Goal: Information Seeking & Learning: Learn about a topic

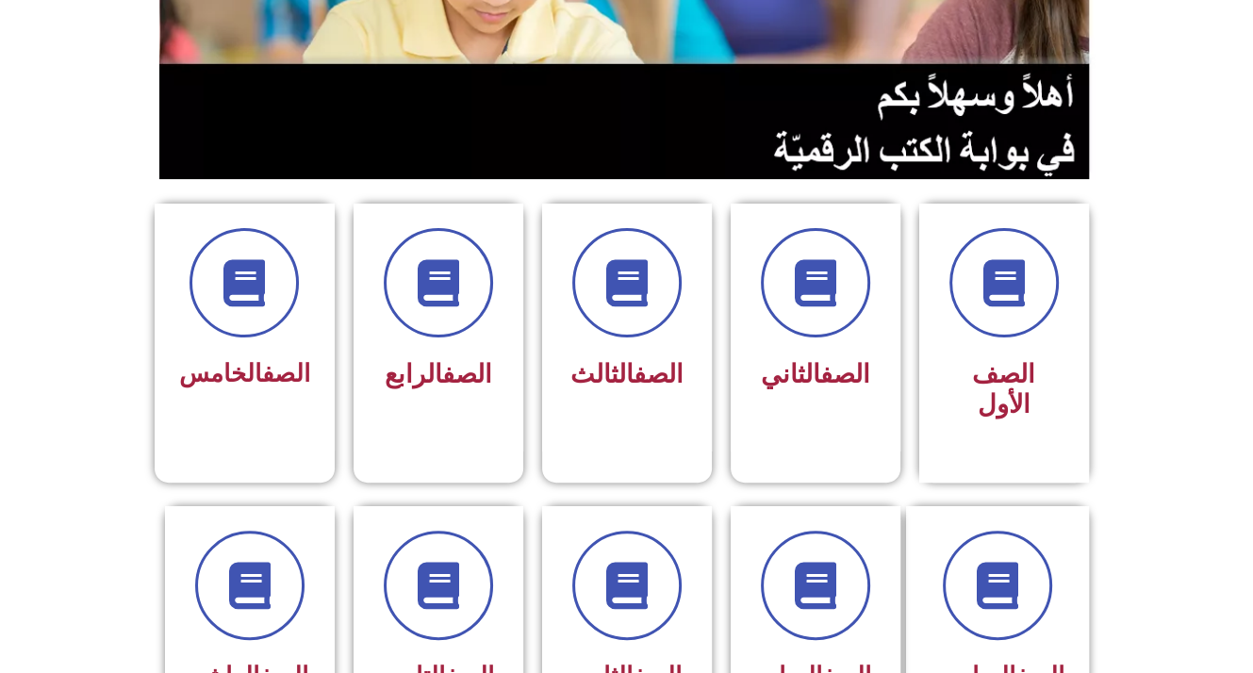
scroll to position [324, 0]
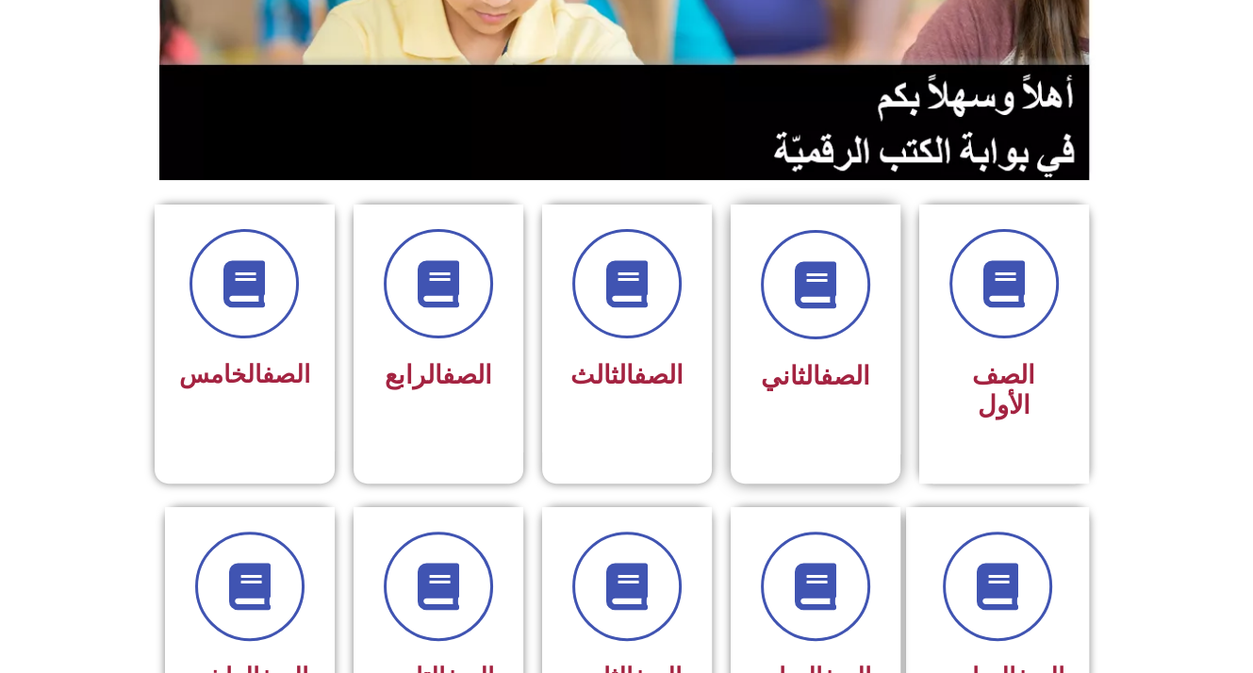
click at [789, 371] on span "الصف الثاني" at bounding box center [815, 376] width 109 height 30
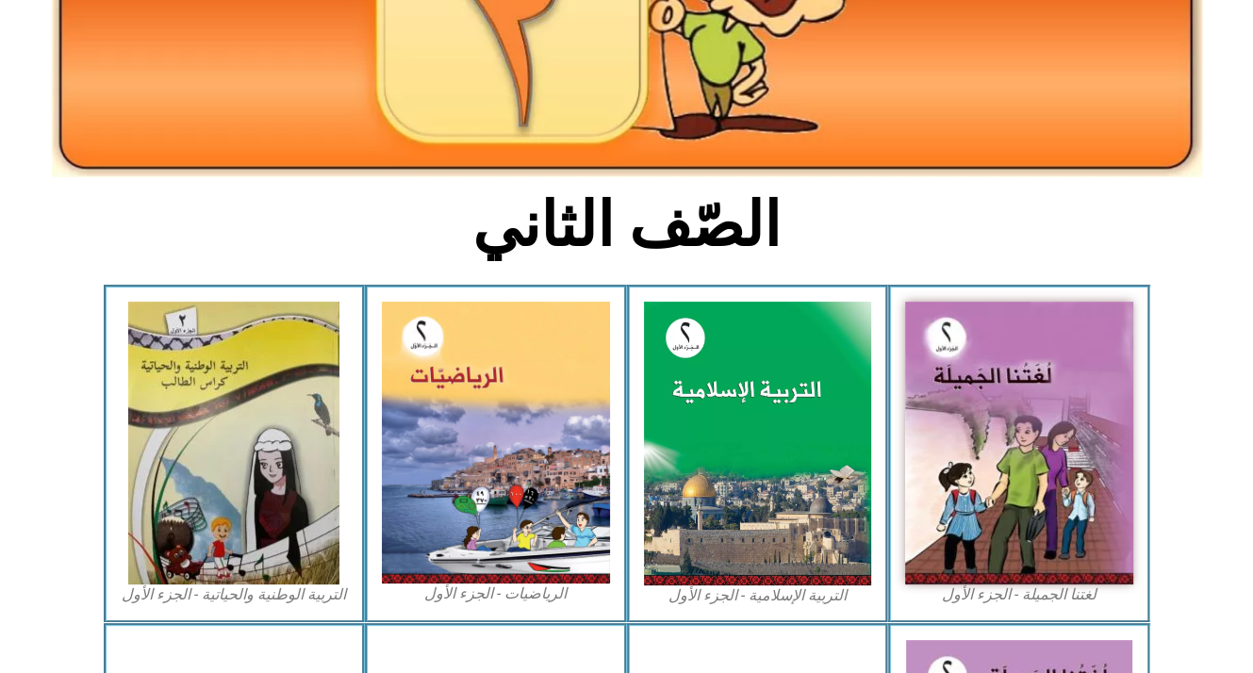
scroll to position [347, 0]
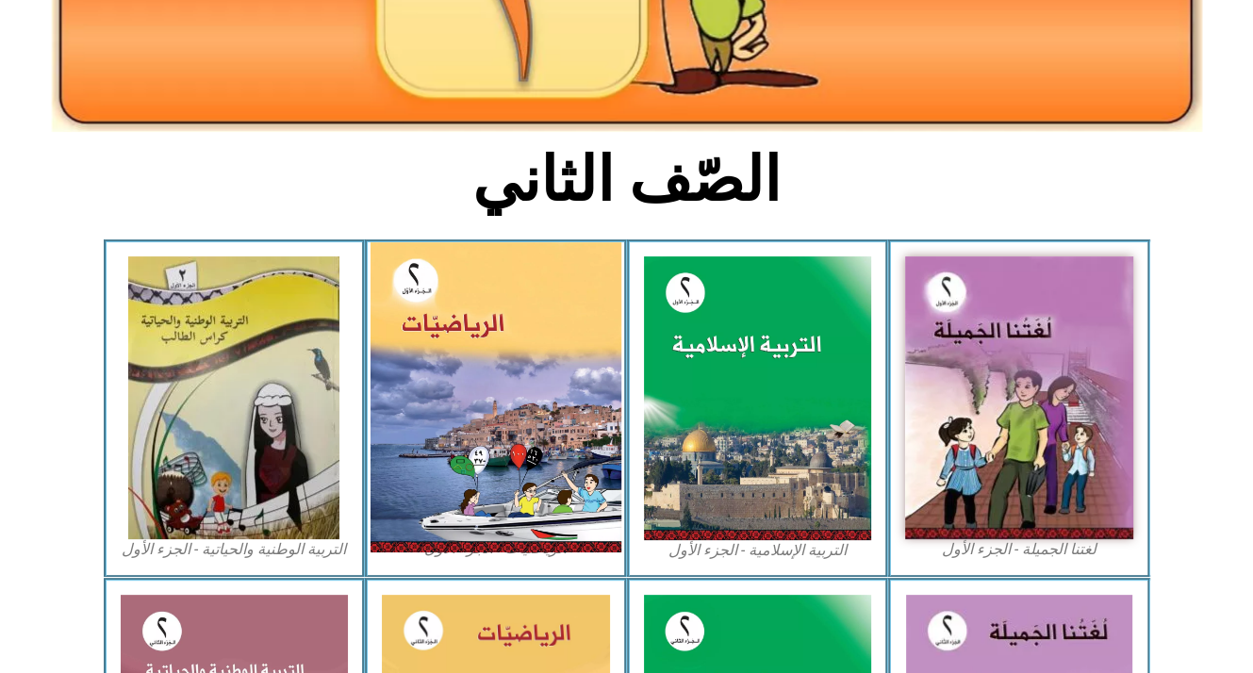
click at [586, 336] on img at bounding box center [496, 397] width 251 height 310
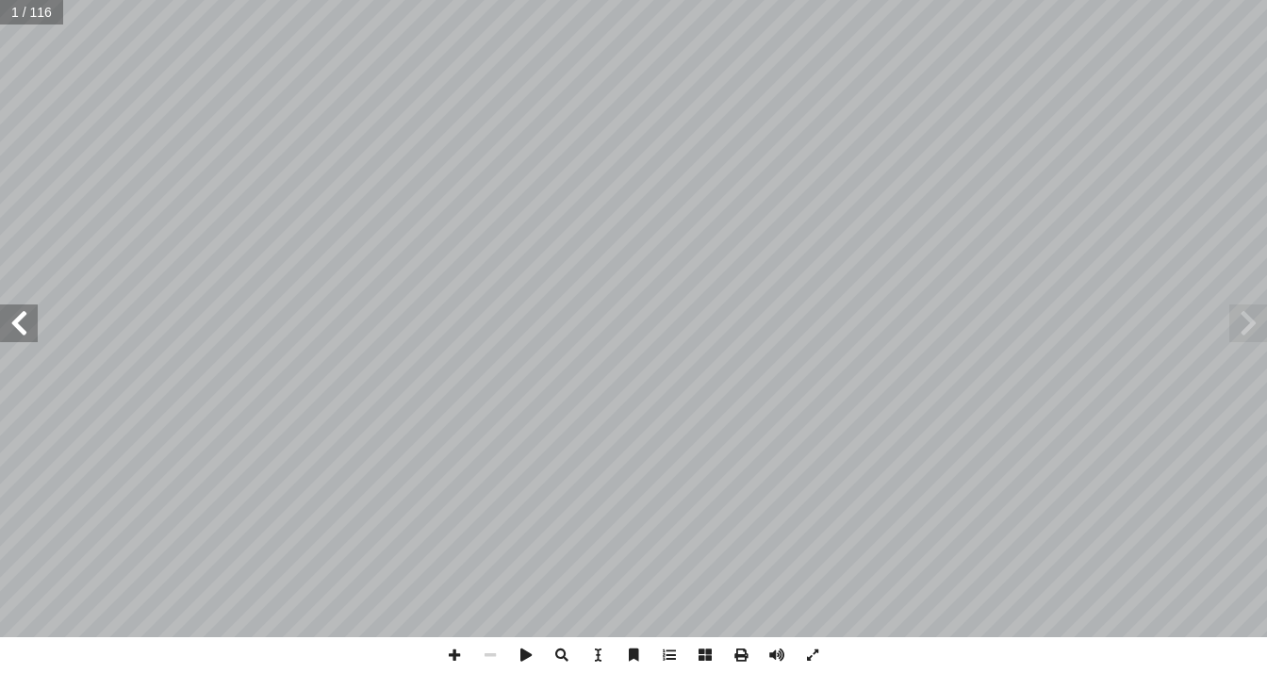
click at [31, 324] on span at bounding box center [19, 324] width 38 height 38
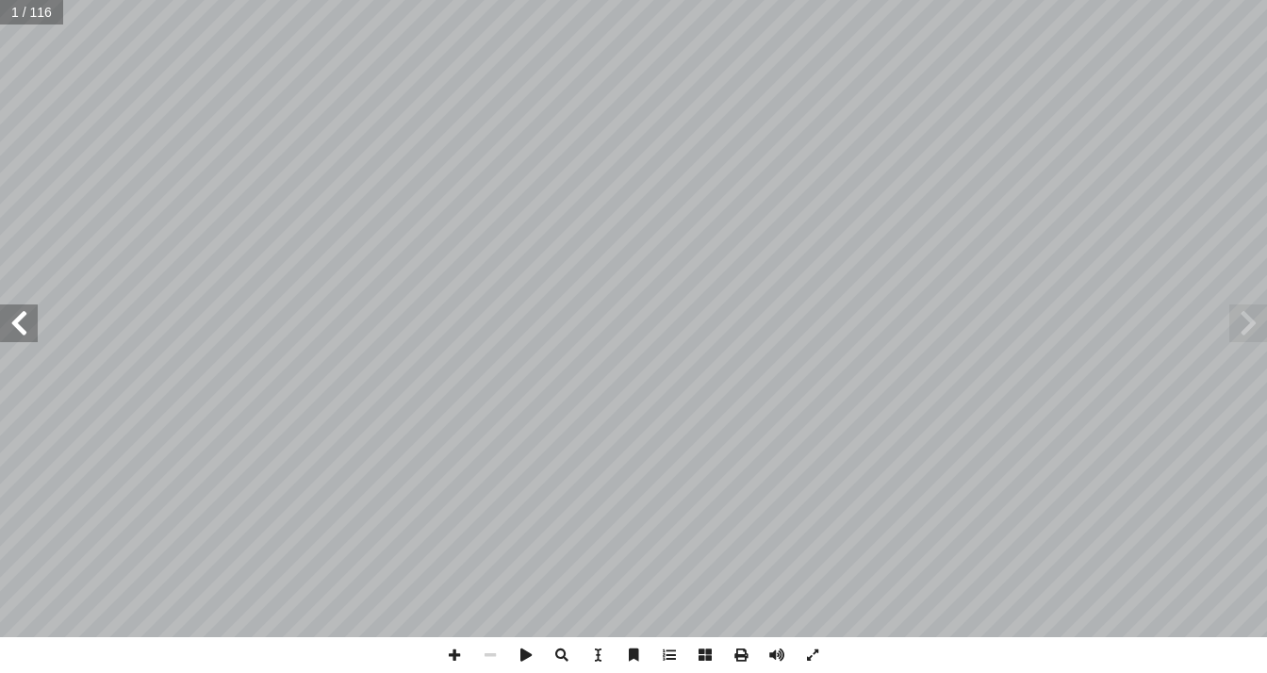
click at [31, 324] on span at bounding box center [19, 324] width 38 height 38
click at [31, 325] on span at bounding box center [19, 324] width 38 height 38
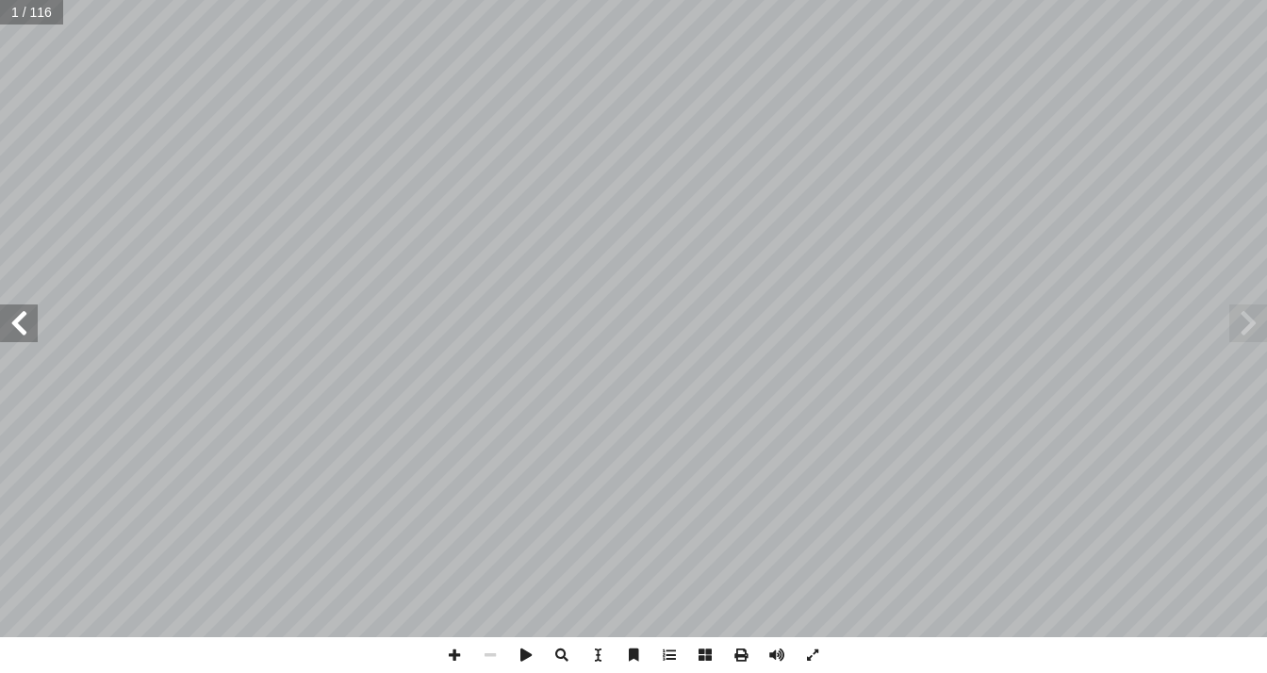
click at [28, 329] on span at bounding box center [19, 324] width 38 height 38
click at [28, 330] on span at bounding box center [19, 324] width 38 height 38
click at [28, 334] on span at bounding box center [19, 324] width 38 height 38
click at [27, 337] on span at bounding box center [19, 324] width 38 height 38
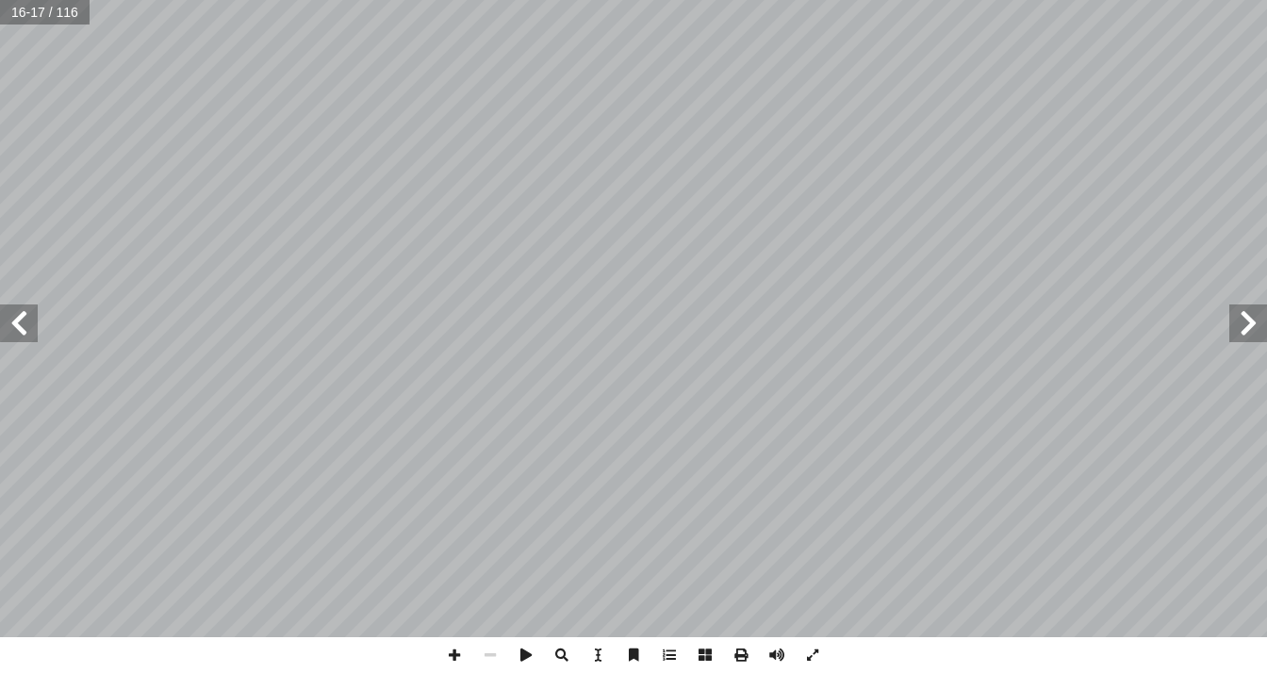
click at [9, 321] on span at bounding box center [19, 324] width 38 height 38
click at [8, 322] on span at bounding box center [19, 324] width 38 height 38
click at [37, 333] on span at bounding box center [19, 324] width 38 height 38
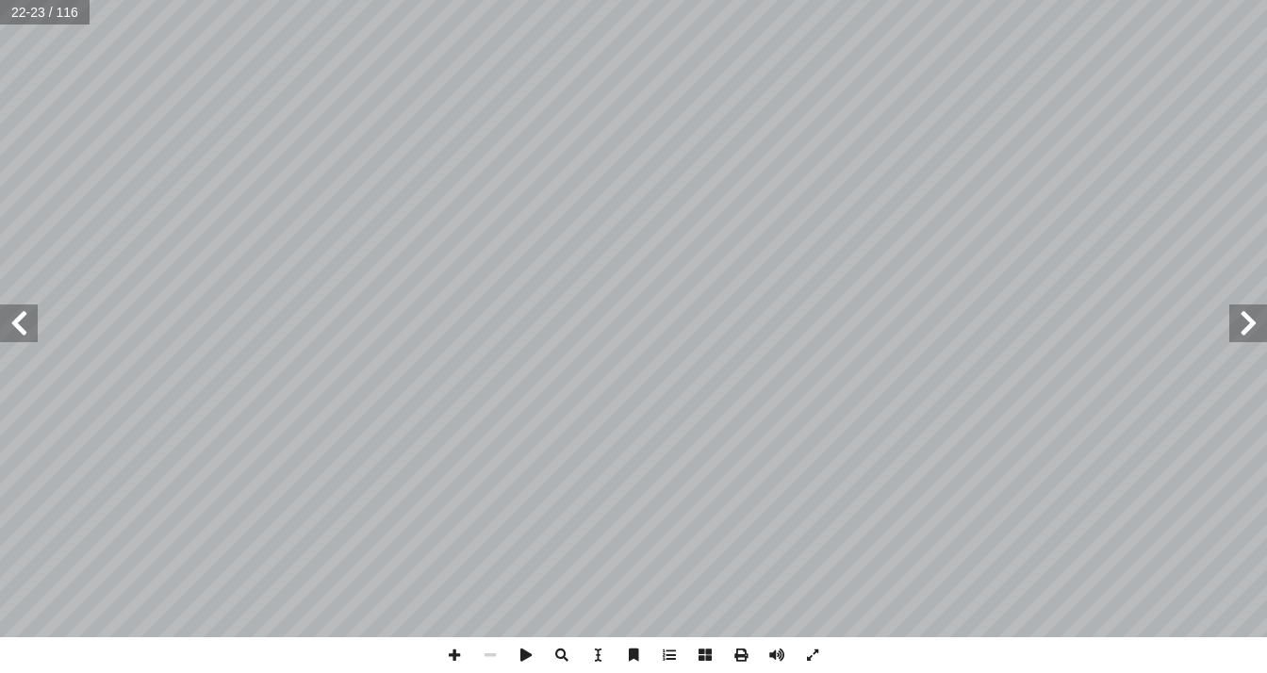
click at [25, 325] on span at bounding box center [19, 324] width 38 height 38
click at [23, 324] on span at bounding box center [19, 324] width 38 height 38
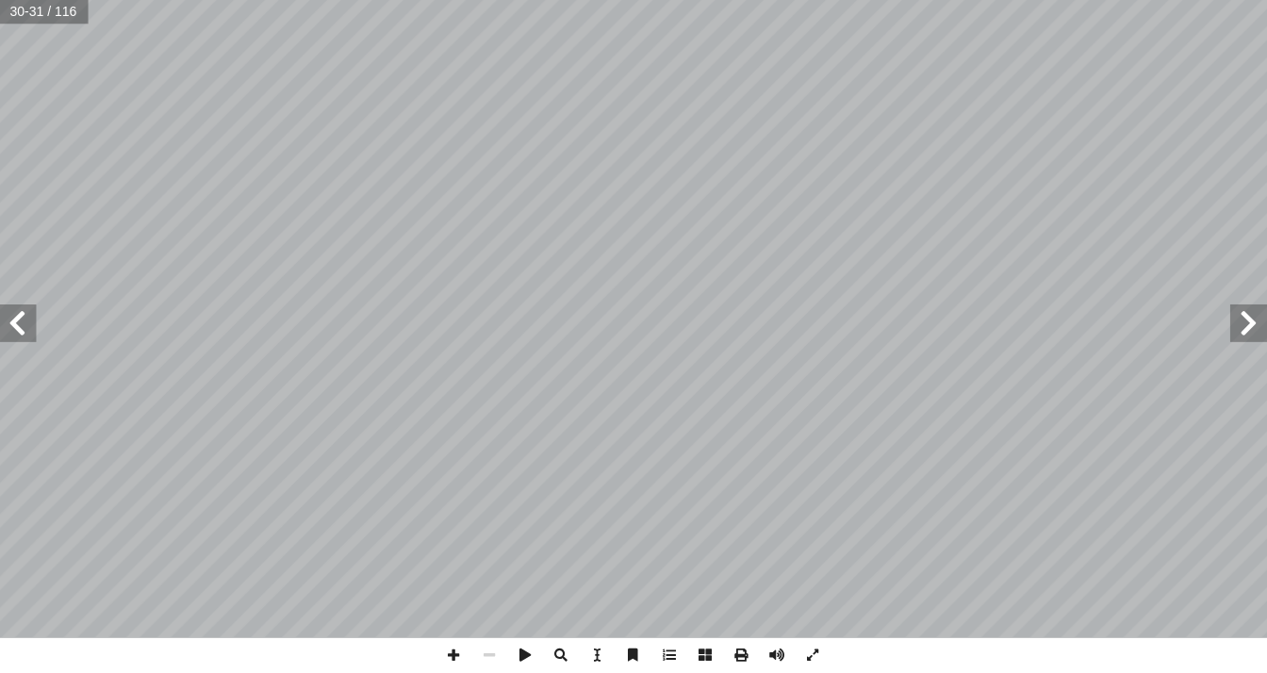
click at [1232, 309] on span at bounding box center [1248, 324] width 38 height 38
click at [37, 324] on span at bounding box center [19, 324] width 38 height 38
click at [35, 328] on span at bounding box center [19, 324] width 38 height 38
click at [1265, 653] on div "28 مع: َ الج َ ج ِ نات ُ د ِ ج أ ا ، و ِ ل المناز َ لوحة ُ ستخدم أ ا ١١ ِ مساعد…" at bounding box center [633, 336] width 1267 height 673
